Goal: Check status: Check status

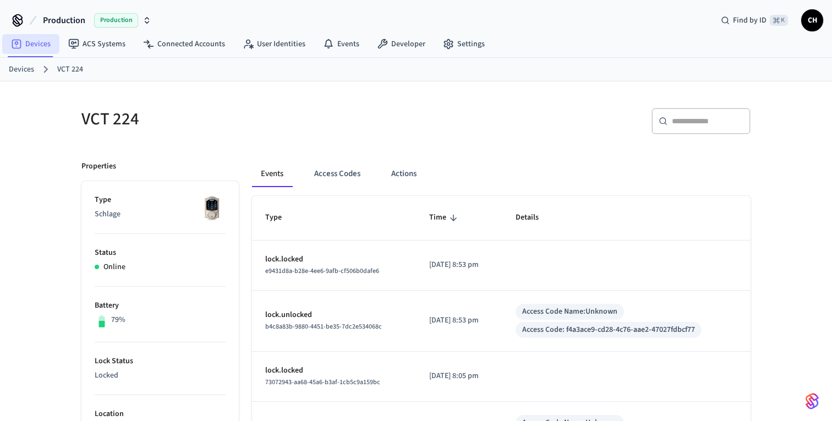
click at [35, 47] on link "Devices" at bounding box center [30, 44] width 57 height 20
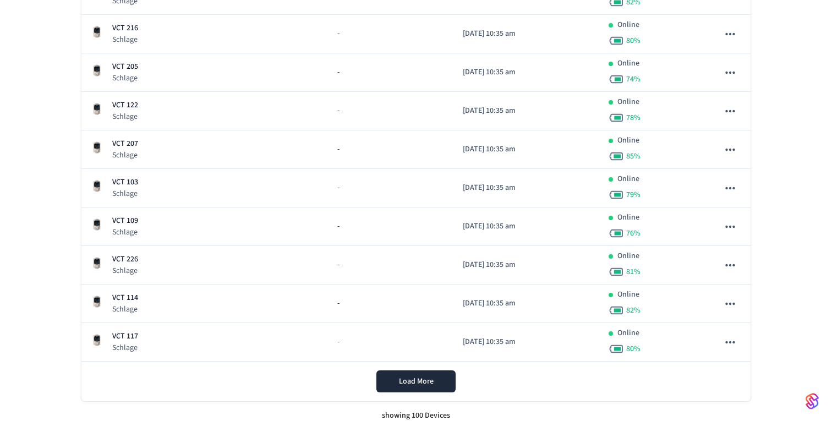
scroll to position [3688, 0]
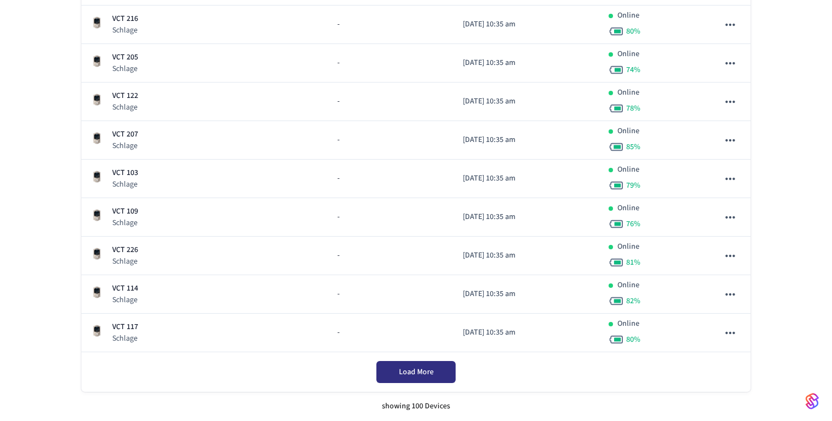
click at [420, 370] on span "Load More" at bounding box center [416, 371] width 35 height 11
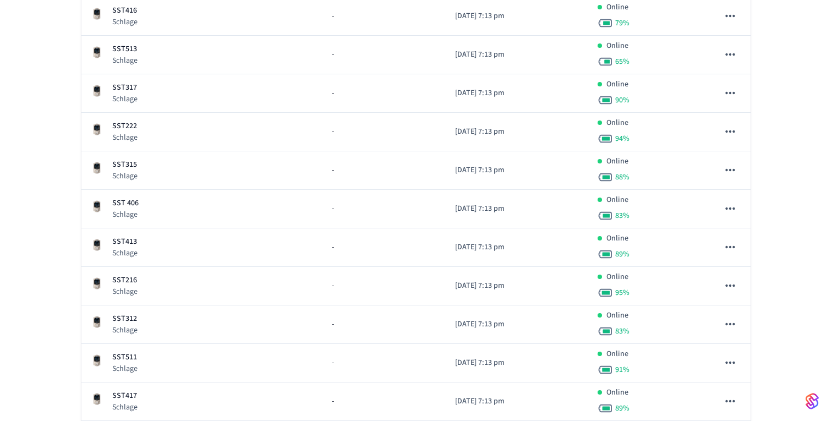
scroll to position [7509, 0]
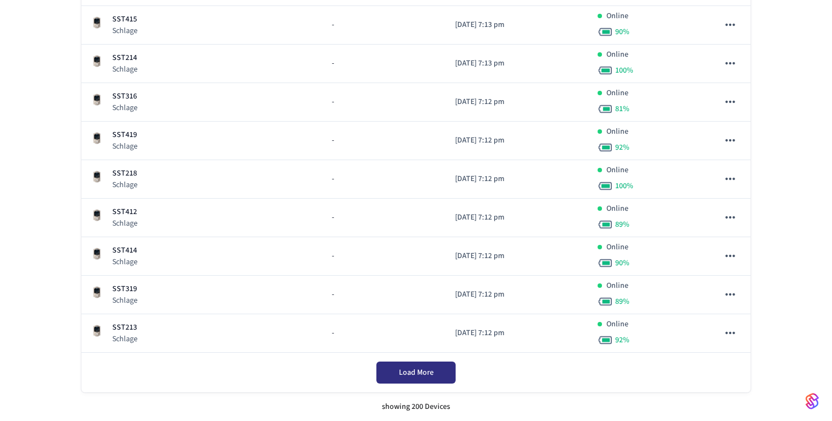
click at [420, 372] on span "Load More" at bounding box center [416, 372] width 35 height 11
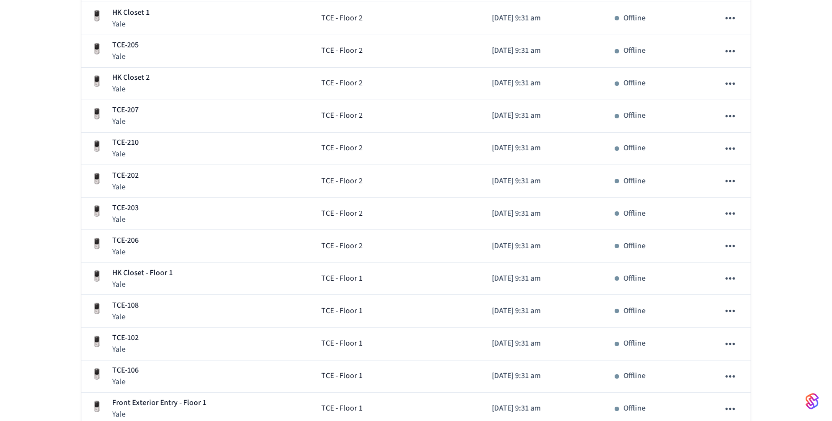
scroll to position [10863, 0]
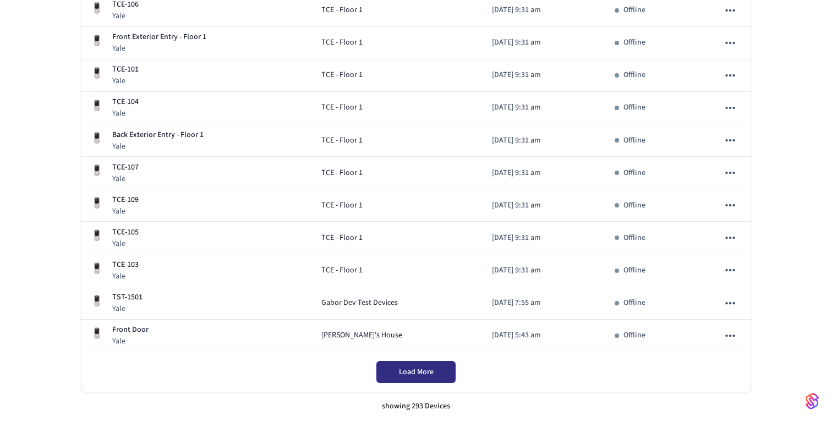
click at [425, 370] on span "Load More" at bounding box center [416, 371] width 35 height 11
click at [407, 365] on div "Load More" at bounding box center [415, 372] width 669 height 40
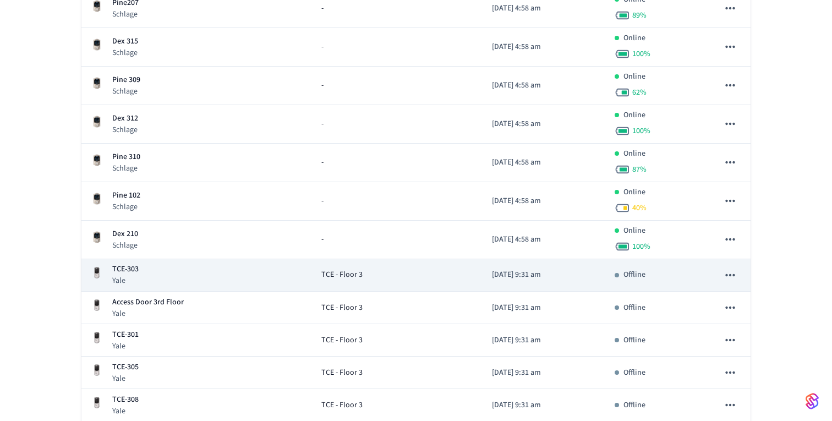
scroll to position [9780, 0]
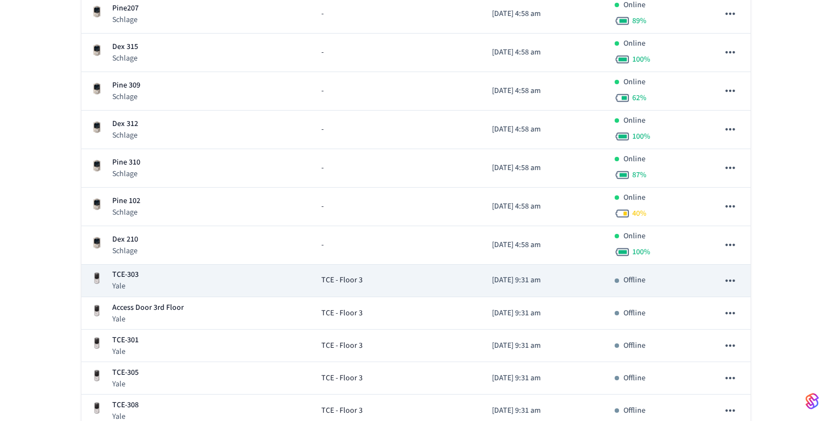
click at [742, 283] on td "sticky table" at bounding box center [730, 281] width 41 height 32
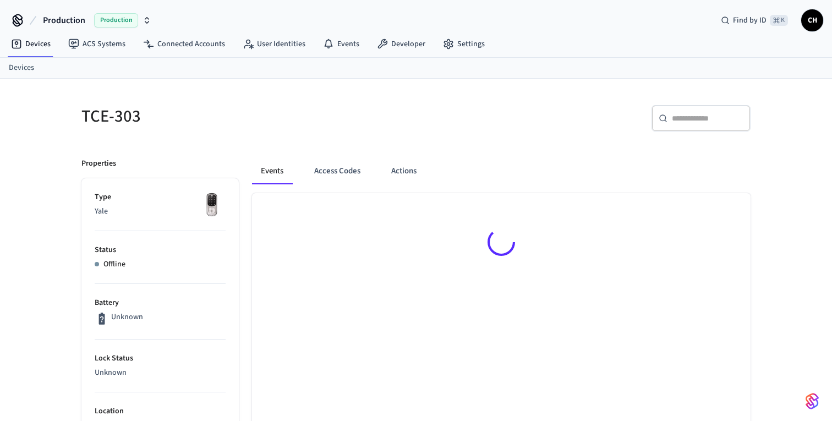
click at [732, 280] on div at bounding box center [501, 244] width 498 height 102
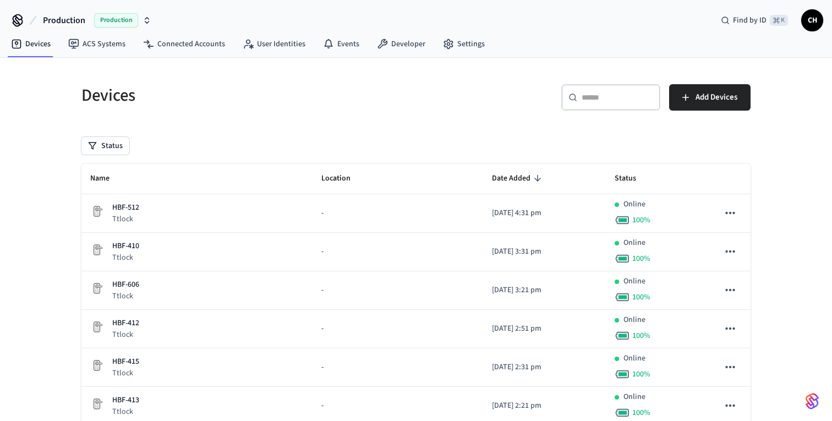
click at [119, 24] on span "Production" at bounding box center [116, 20] width 44 height 14
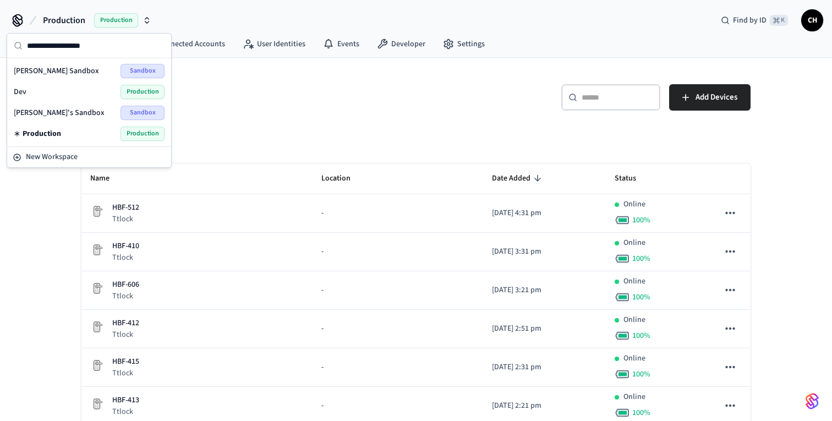
click at [51, 91] on div "Dev Production" at bounding box center [89, 92] width 151 height 14
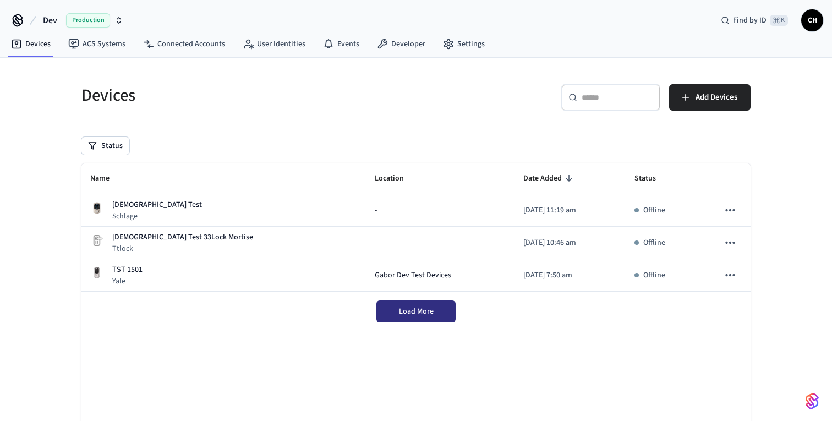
click at [430, 316] on span "Load More" at bounding box center [416, 311] width 35 height 11
click at [88, 23] on span "Production" at bounding box center [88, 20] width 44 height 14
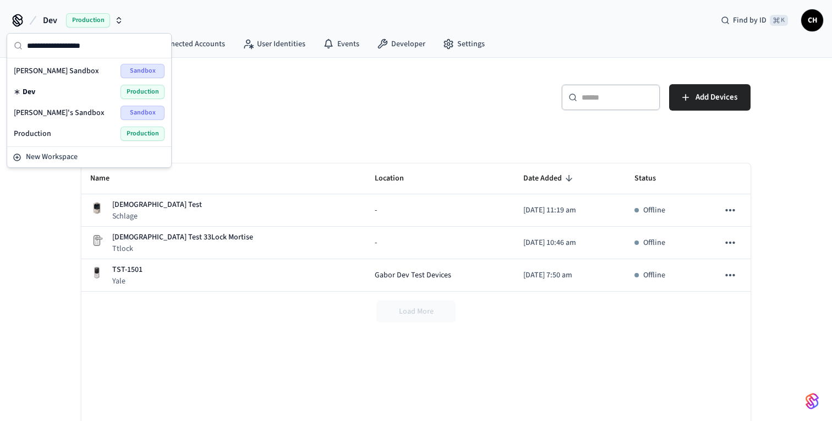
click at [56, 133] on div "Production Production" at bounding box center [89, 134] width 151 height 14
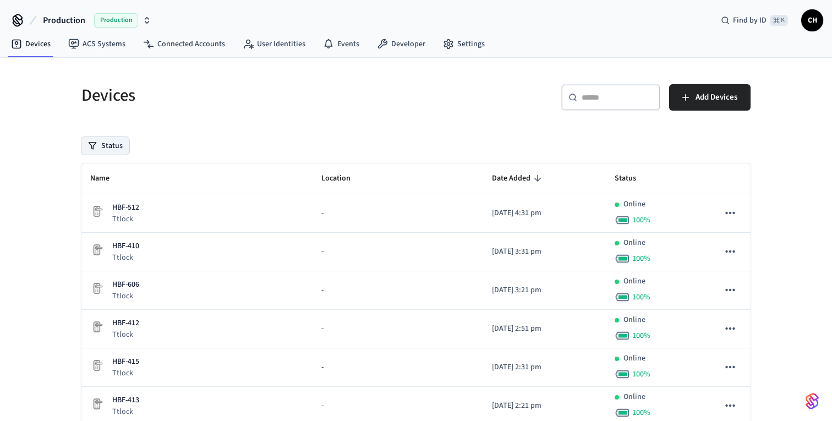
click at [119, 149] on button "Status" at bounding box center [105, 146] width 48 height 18
click at [98, 43] on link "ACS Systems" at bounding box center [96, 44] width 75 height 20
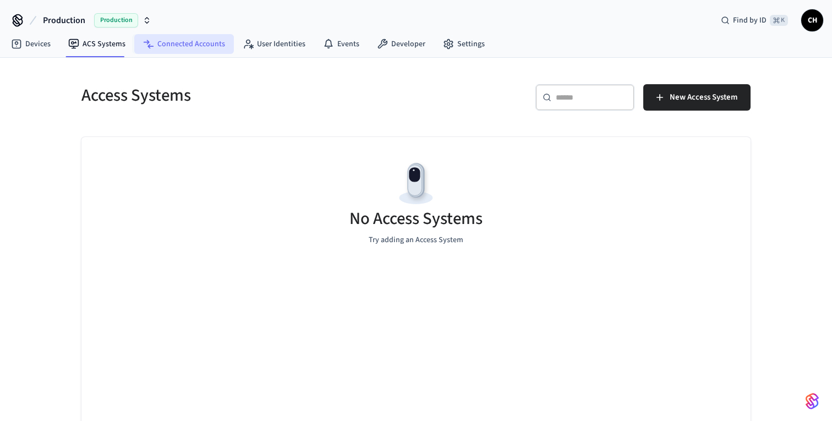
click at [177, 49] on link "Connected Accounts" at bounding box center [184, 44] width 100 height 20
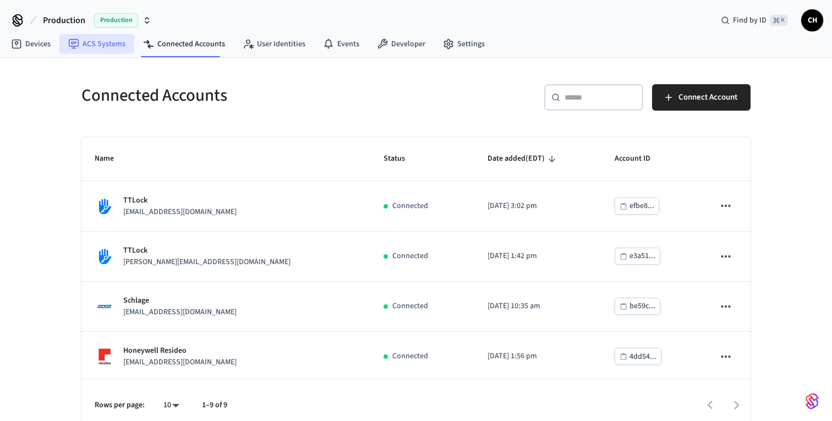
click at [103, 46] on link "ACS Systems" at bounding box center [96, 44] width 75 height 20
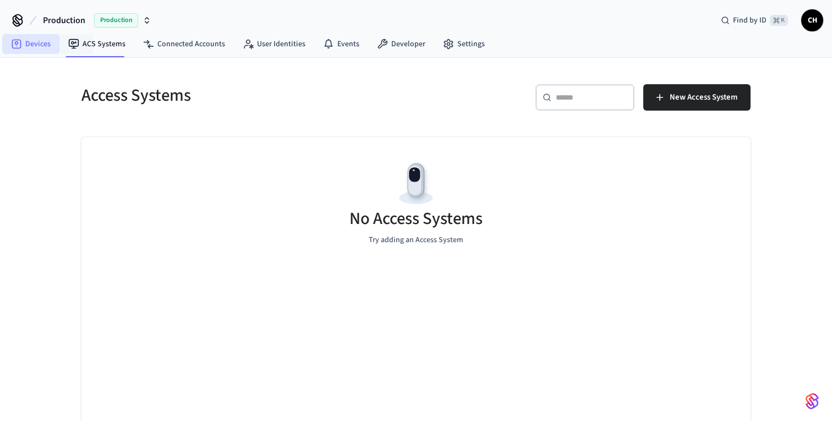
click at [52, 41] on link "Devices" at bounding box center [30, 44] width 57 height 20
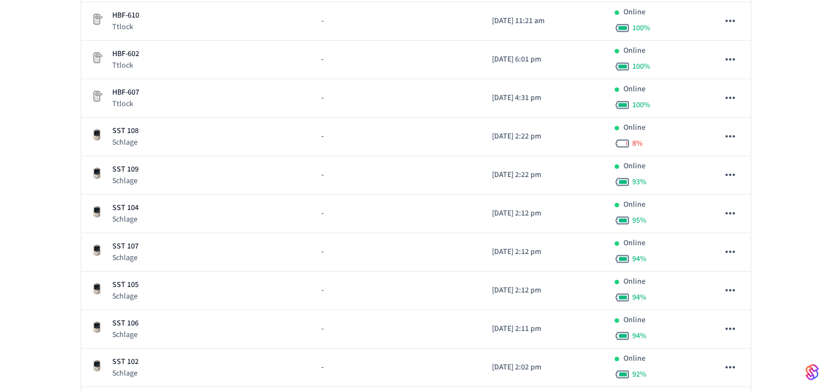
scroll to position [1811, 0]
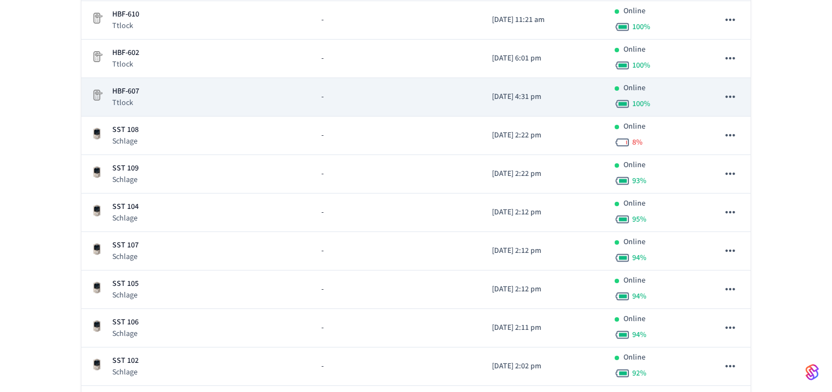
click at [102, 92] on img "sticky table" at bounding box center [96, 95] width 13 height 13
